Goal: Transaction & Acquisition: Purchase product/service

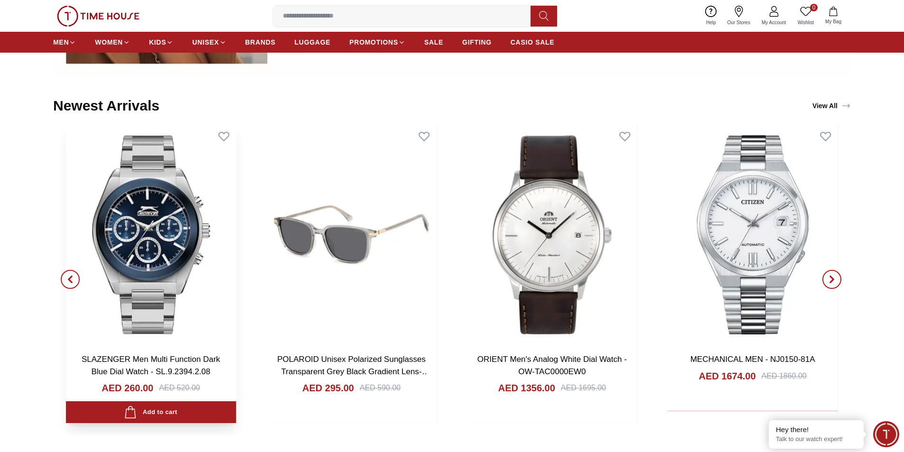
scroll to position [1186, 0]
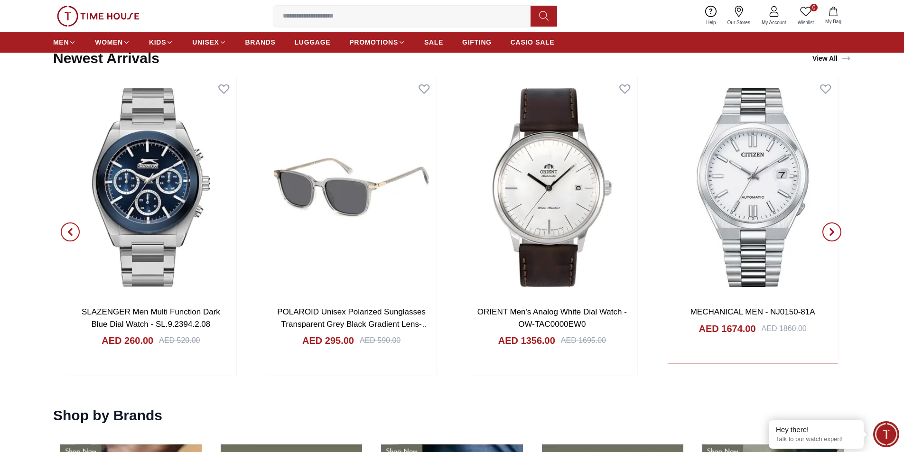
click at [59, 230] on button "button" at bounding box center [70, 232] width 34 height 312
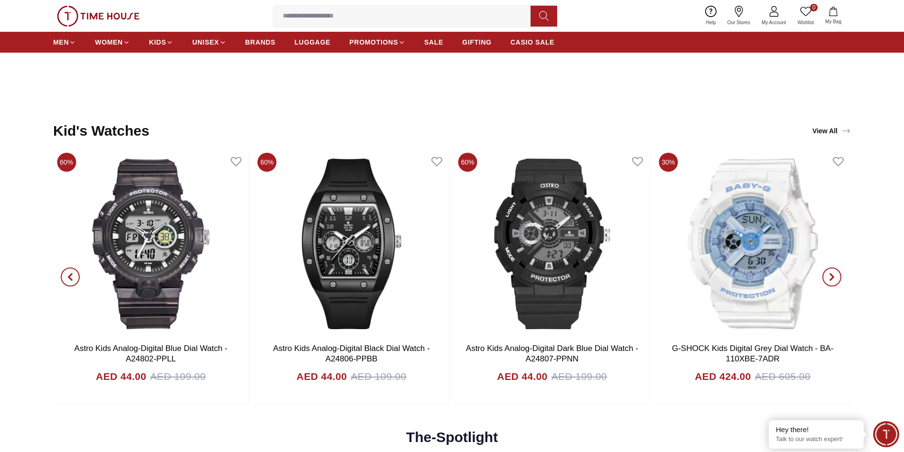
scroll to position [2562, 0]
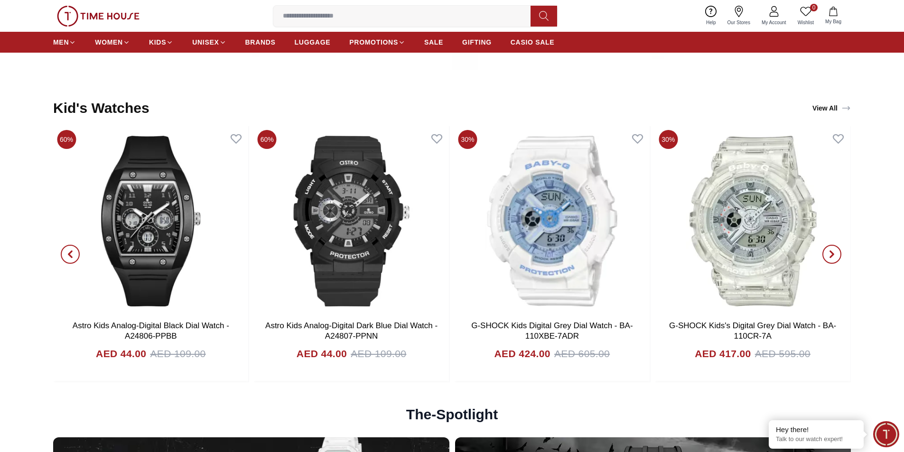
click at [67, 253] on icon "button" at bounding box center [70, 255] width 8 height 8
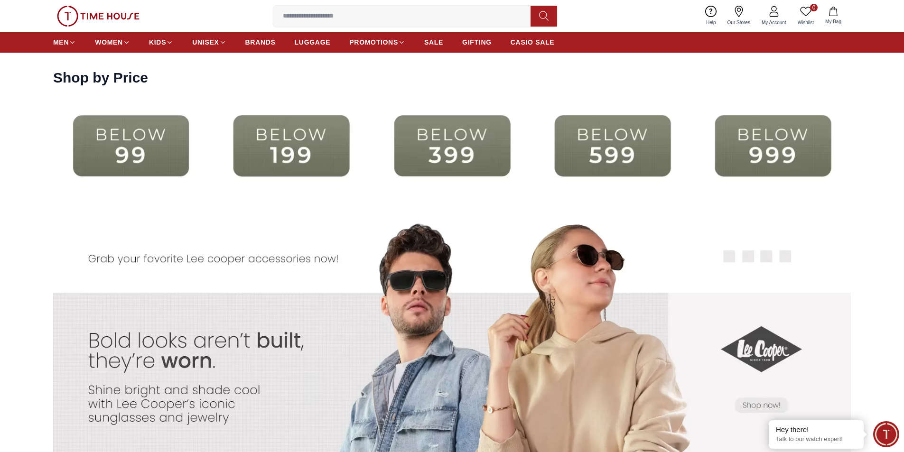
scroll to position [1971, 0]
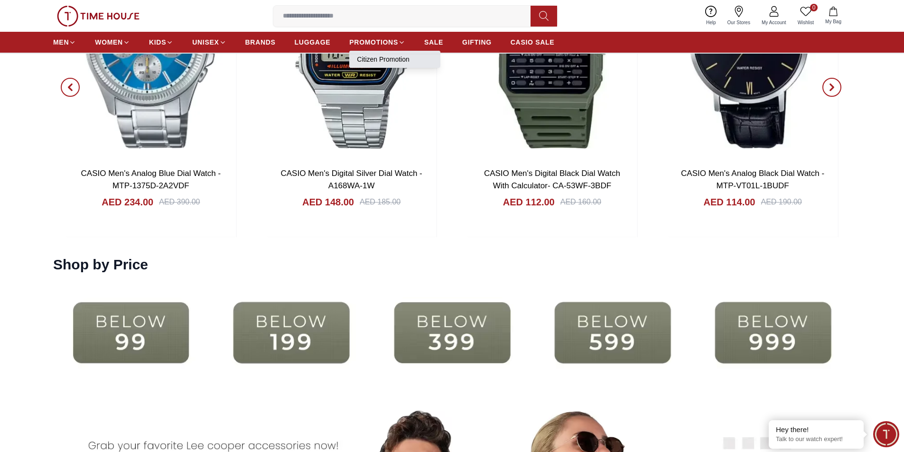
click at [389, 60] on link "Citizen Promotion" at bounding box center [395, 59] width 76 height 9
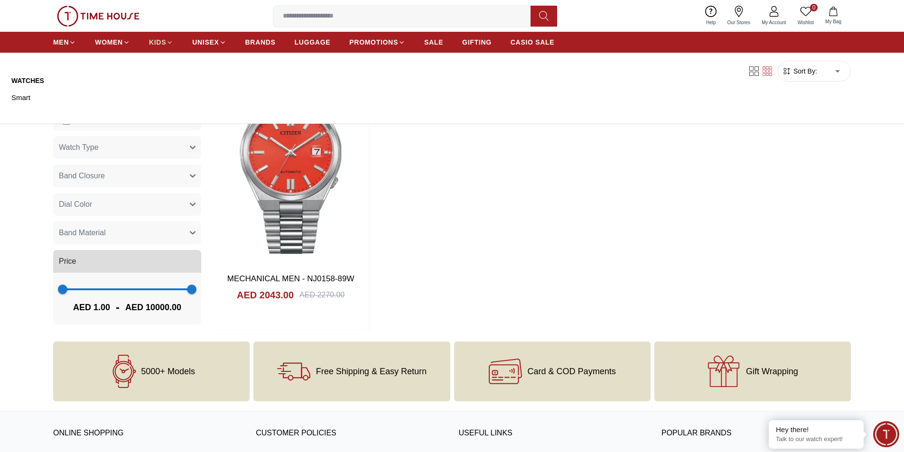
scroll to position [569, 0]
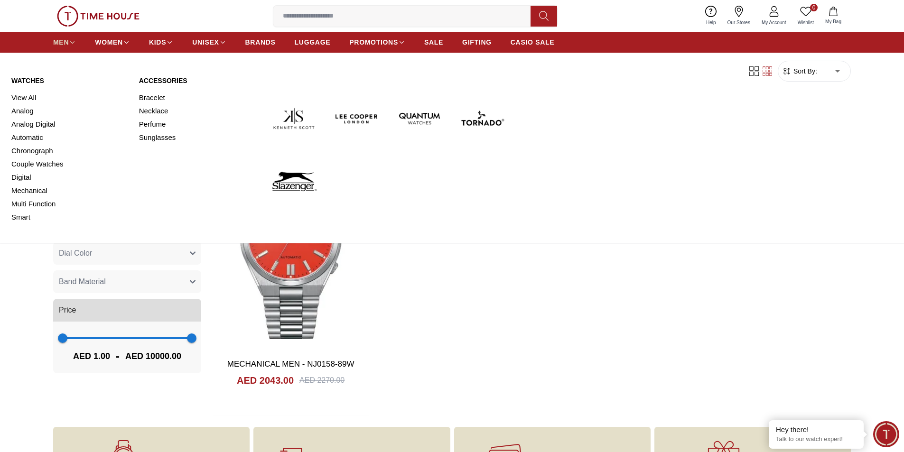
click at [64, 43] on span "MEN" at bounding box center [61, 41] width 16 height 9
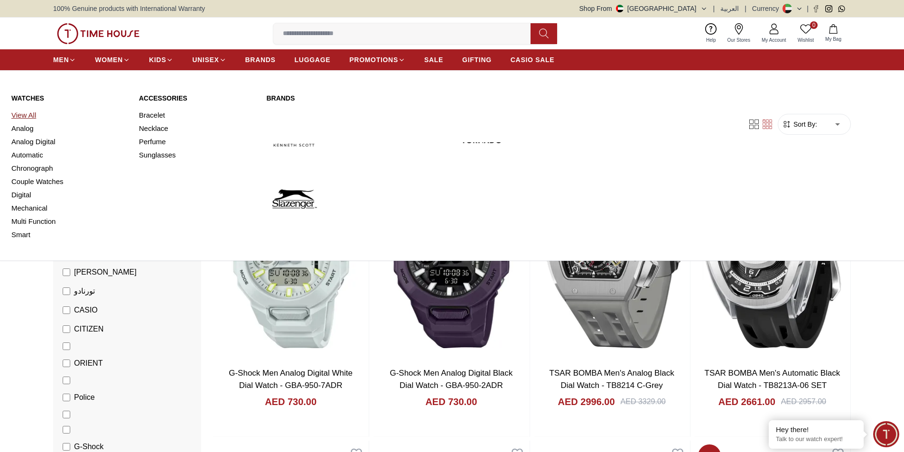
click at [23, 116] on link "View All" at bounding box center [69, 115] width 116 height 13
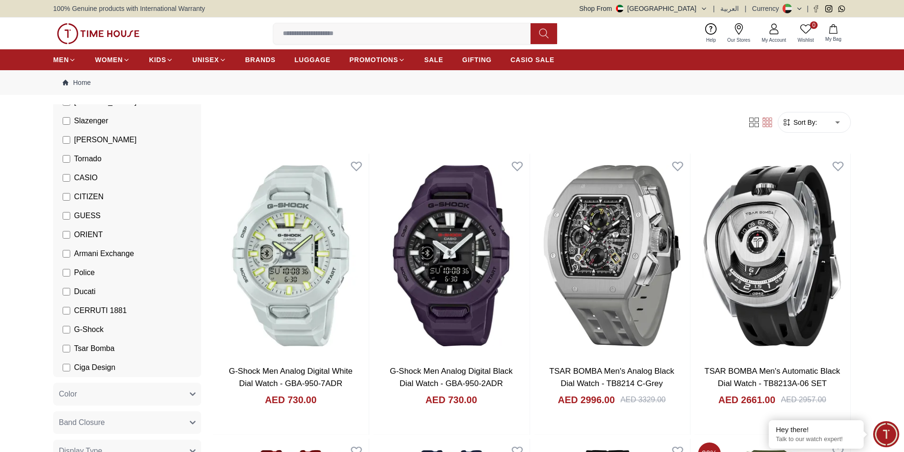
scroll to position [47, 0]
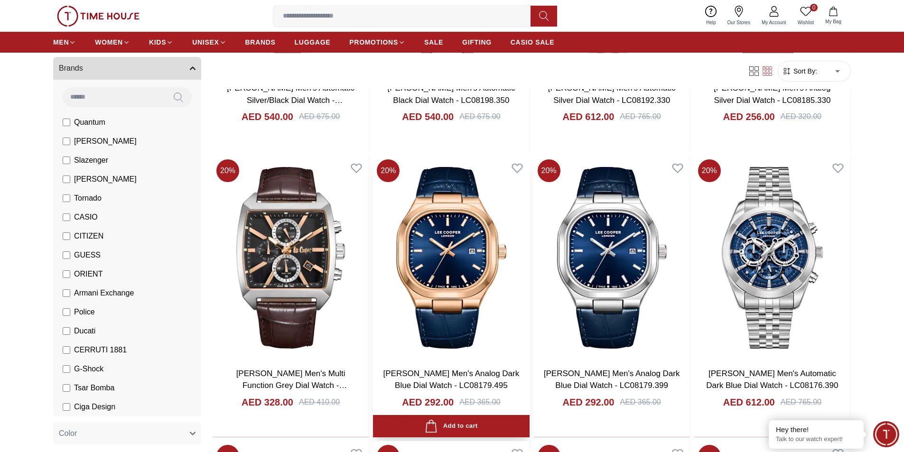
scroll to position [901, 0]
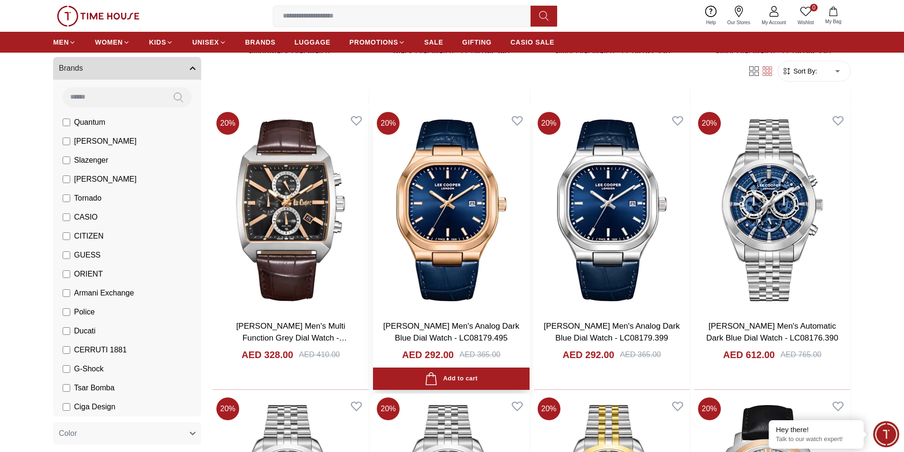
click at [460, 243] on img at bounding box center [451, 210] width 156 height 204
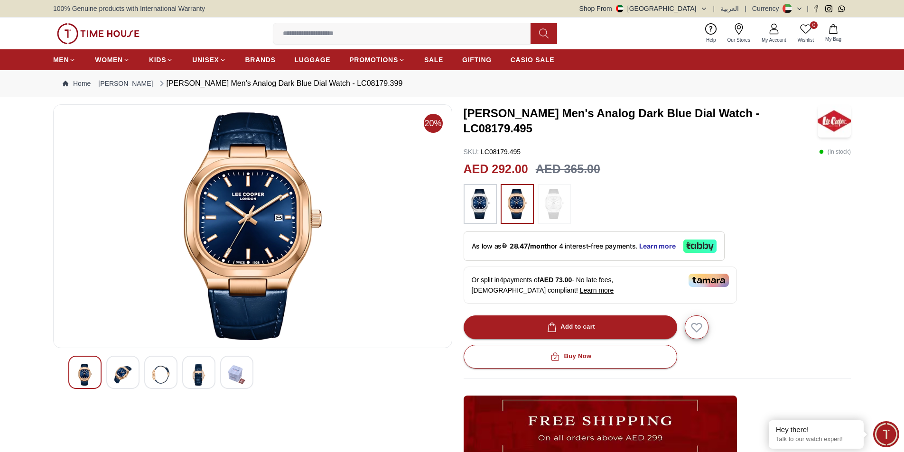
click at [120, 383] on img at bounding box center [122, 375] width 17 height 22
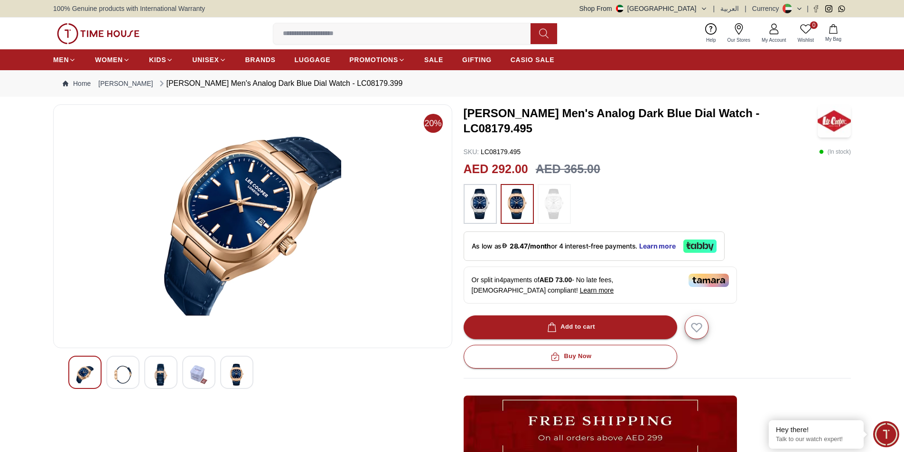
click at [169, 381] on img at bounding box center [160, 375] width 17 height 22
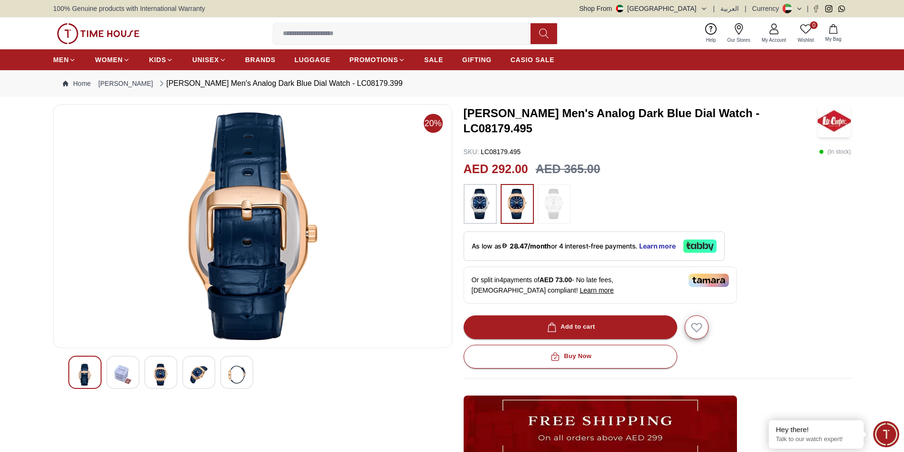
click at [196, 377] on img at bounding box center [198, 375] width 17 height 22
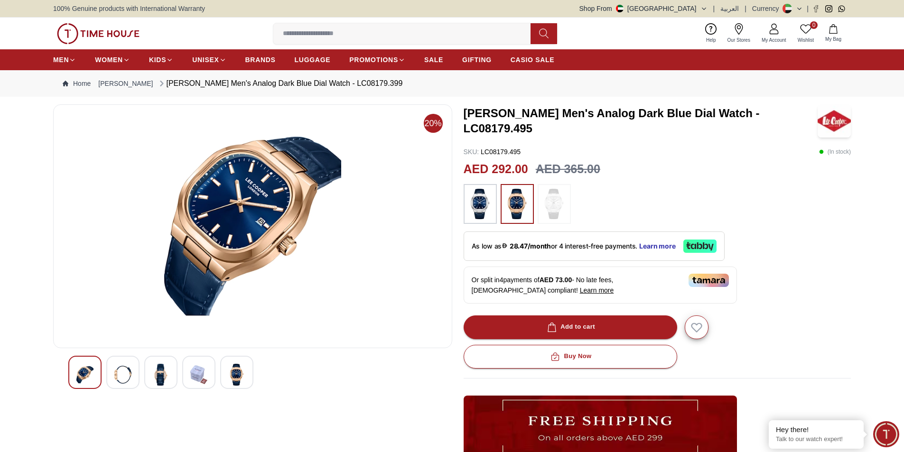
click at [204, 376] on img at bounding box center [198, 375] width 17 height 22
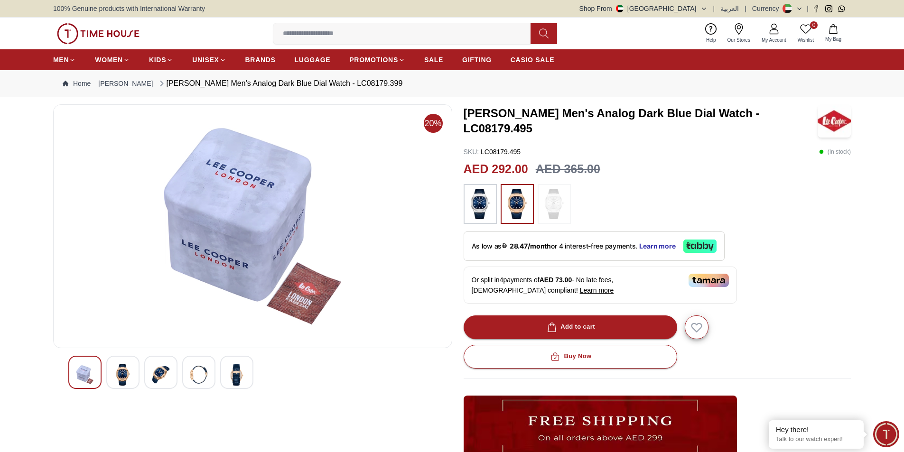
click at [238, 373] on img at bounding box center [236, 375] width 17 height 22
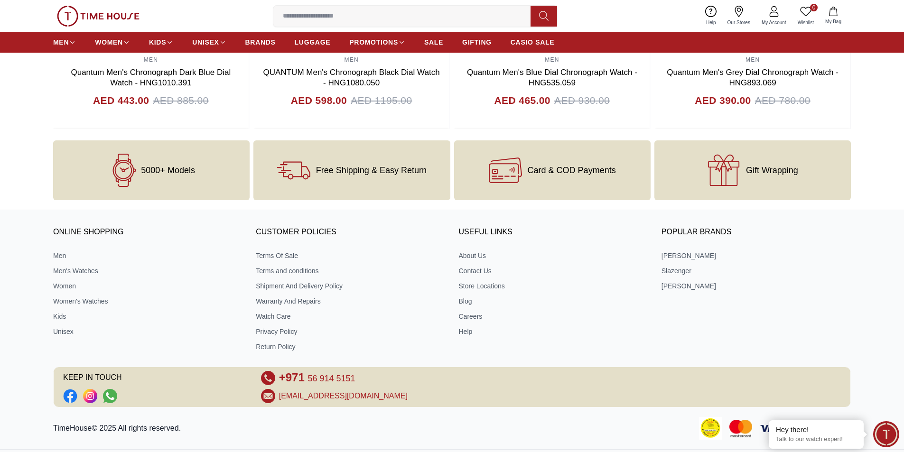
scroll to position [1173, 0]
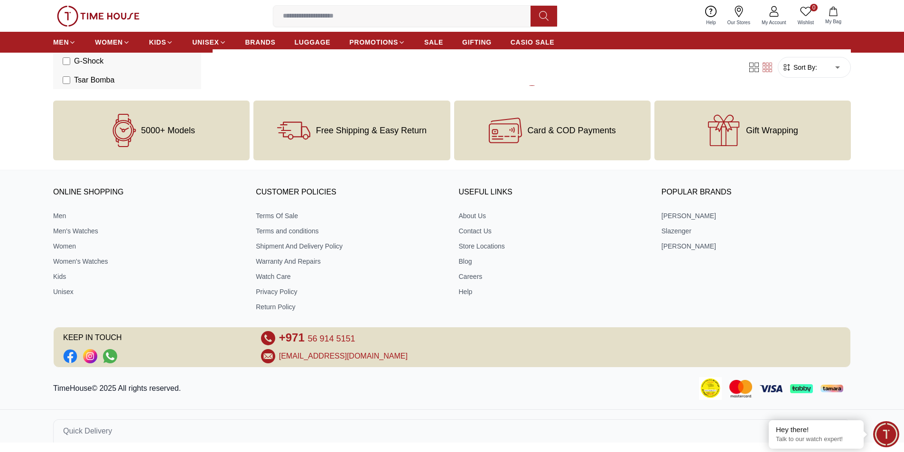
scroll to position [2939, 0]
